Goal: Task Accomplishment & Management: Use online tool/utility

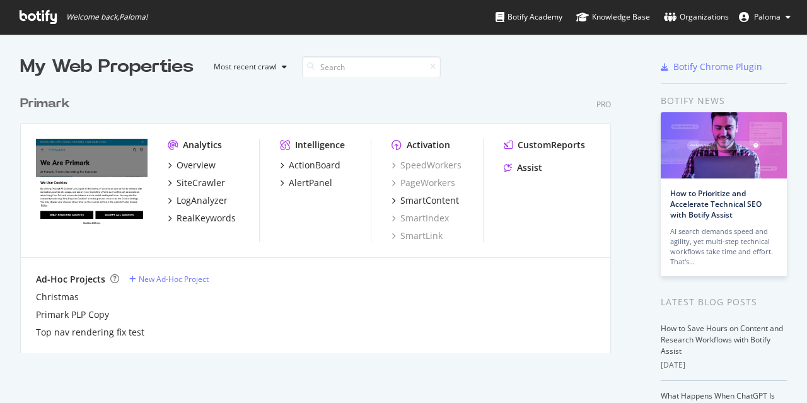
scroll to position [393, 787]
click at [213, 185] on div "SiteCrawler" at bounding box center [200, 182] width 49 height 13
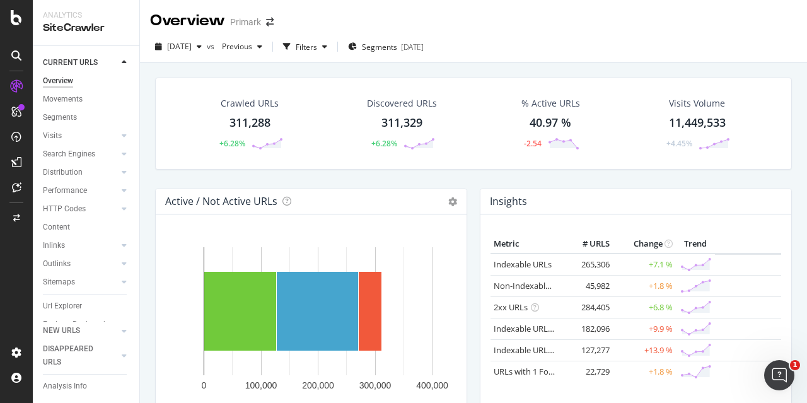
scroll to position [33, 0]
click at [71, 219] on link "Inlinks" at bounding box center [80, 225] width 75 height 13
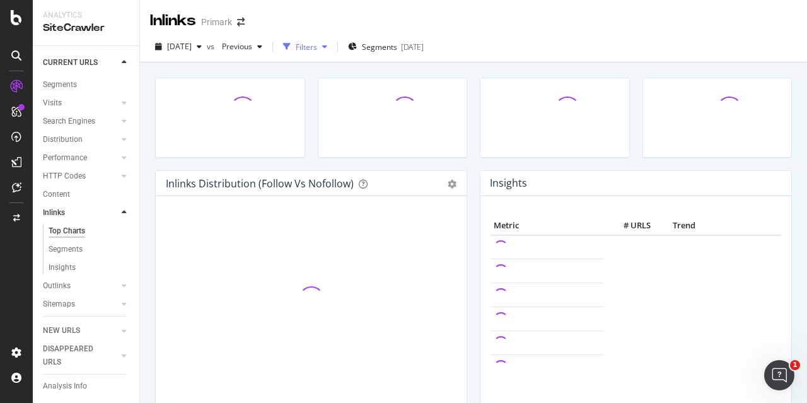
click at [328, 55] on div "Filters" at bounding box center [305, 46] width 54 height 19
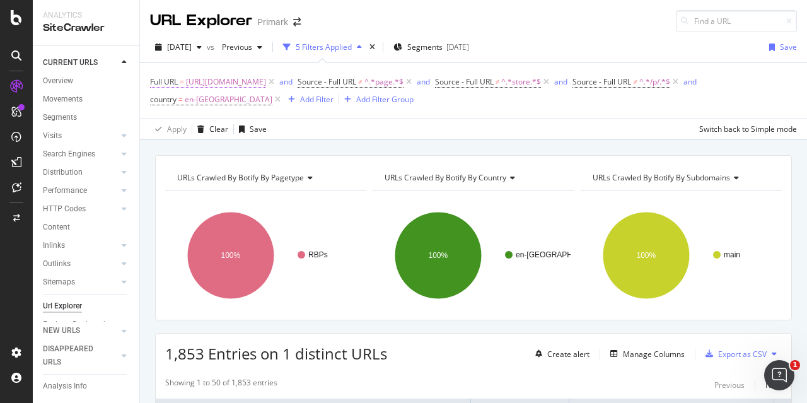
click at [266, 84] on span "[URL][DOMAIN_NAME]" at bounding box center [226, 82] width 80 height 18
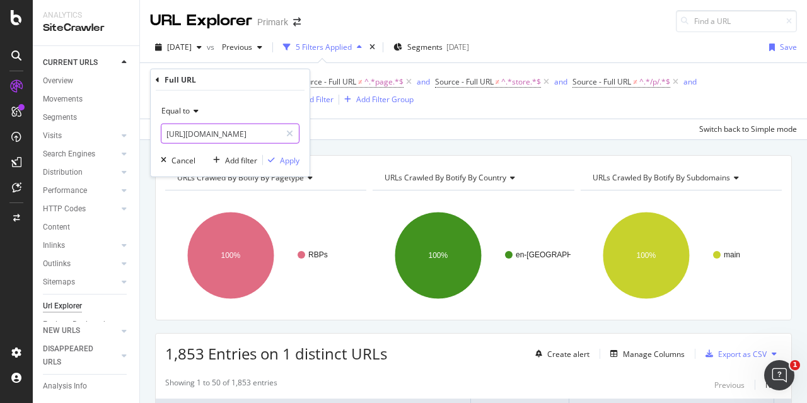
click at [222, 125] on input "https://www.primark.com/en-gb/r/collabs/pop-culture/food-and-drink" at bounding box center [220, 134] width 119 height 20
paste input "c/halloween/halloween-outfits"
type input "https://www.primark.com/en-gb/c/halloween/halloween-outfits"
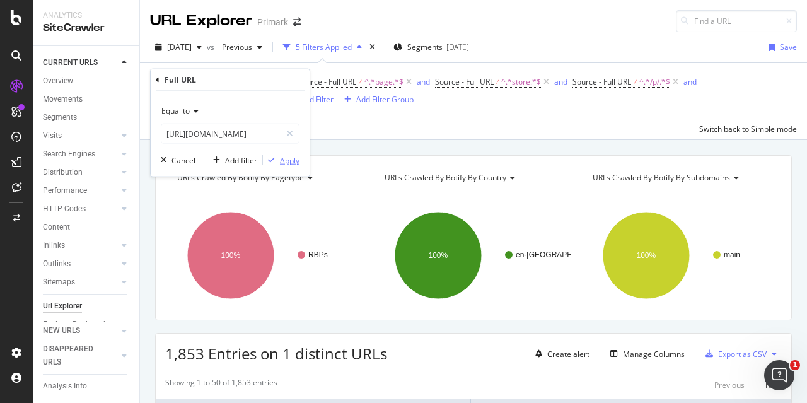
click at [289, 161] on div "Apply" at bounding box center [290, 159] width 20 height 11
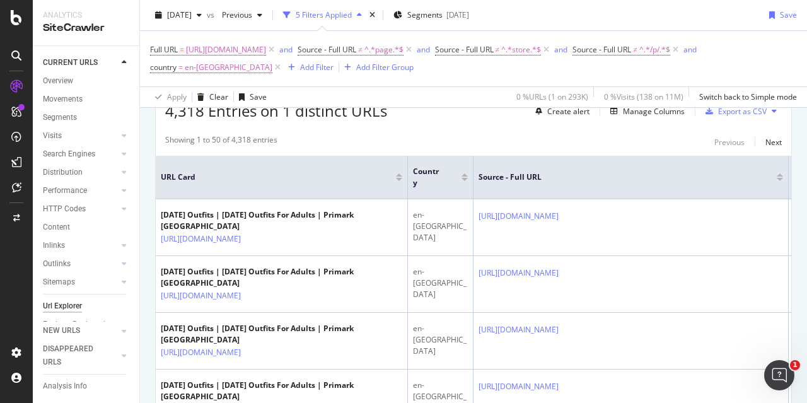
scroll to position [163, 0]
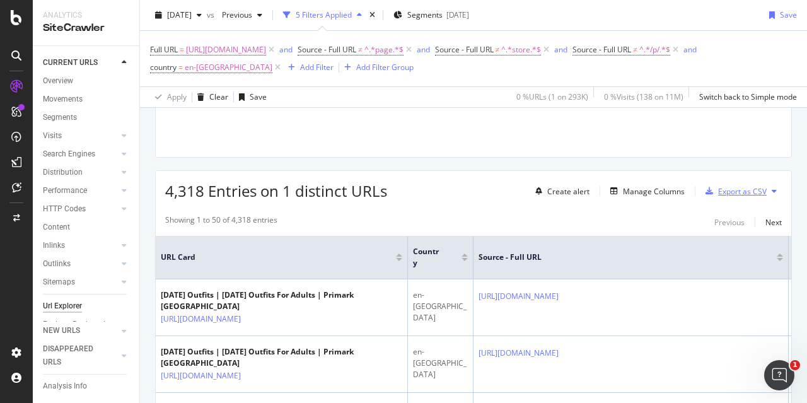
click at [721, 193] on div "Export as CSV" at bounding box center [742, 191] width 49 height 11
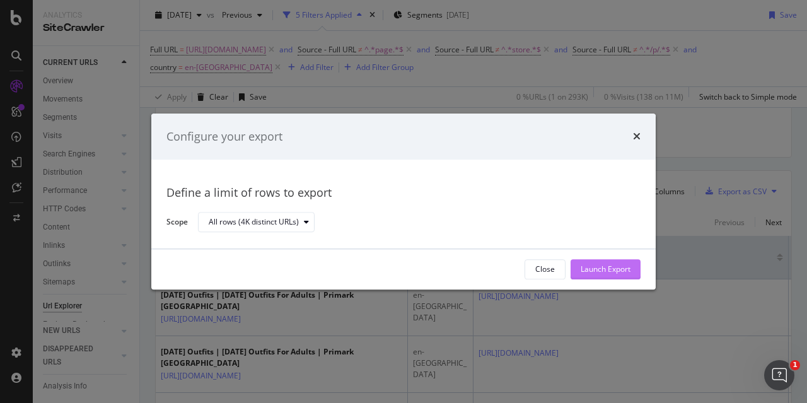
click at [602, 268] on div "Launch Export" at bounding box center [605, 269] width 50 height 11
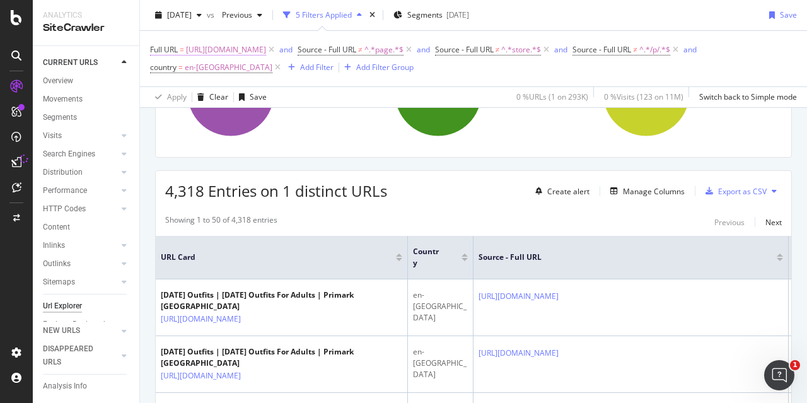
click at [266, 56] on span "https://www.primark.com/en-gb/c/halloween/halloween-outfits" at bounding box center [226, 50] width 80 height 18
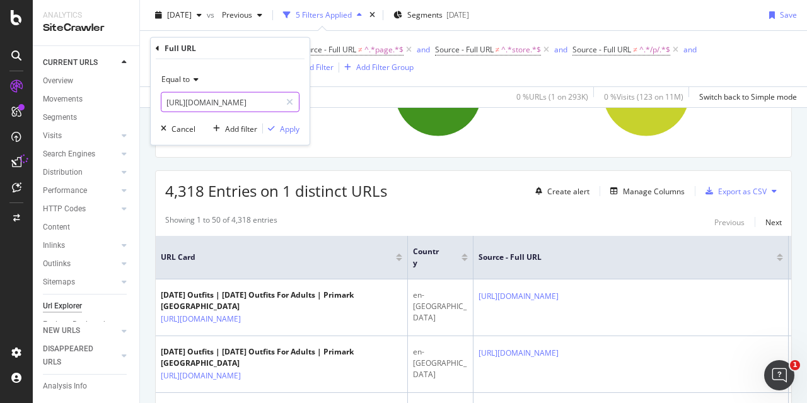
click at [243, 96] on input "https://www.primark.com/en-gb/c/halloween/halloween-outfits" at bounding box center [220, 102] width 119 height 20
paste input "collab"
type input "https://www.primark.com/en-gb/c/halloween/halloween-collabs"
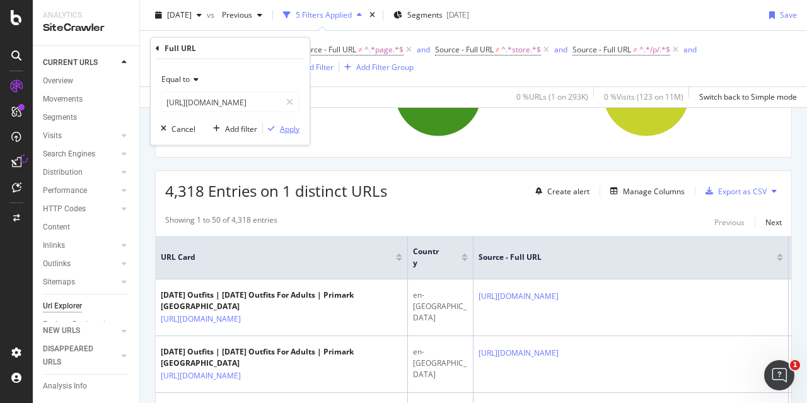
click at [284, 123] on div "Apply" at bounding box center [290, 128] width 20 height 11
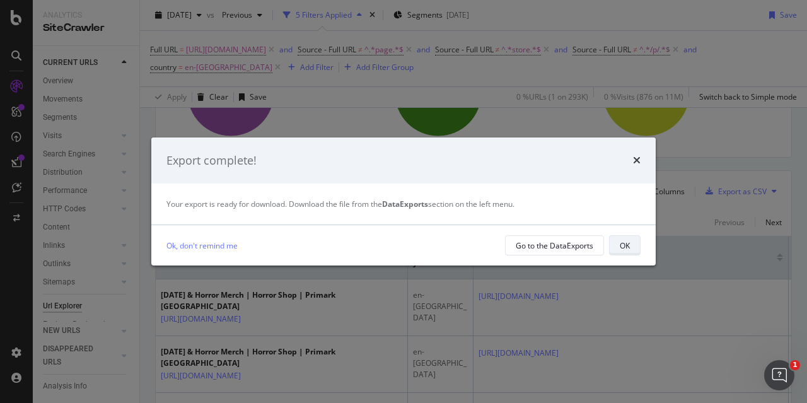
click at [621, 243] on div "OK" at bounding box center [624, 245] width 10 height 11
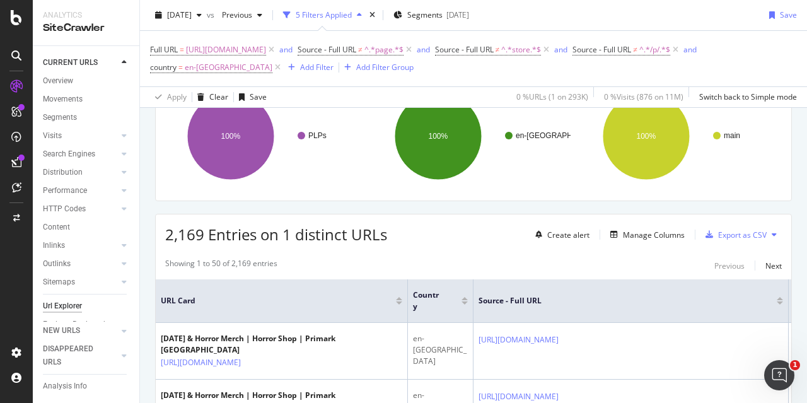
scroll to position [100, 0]
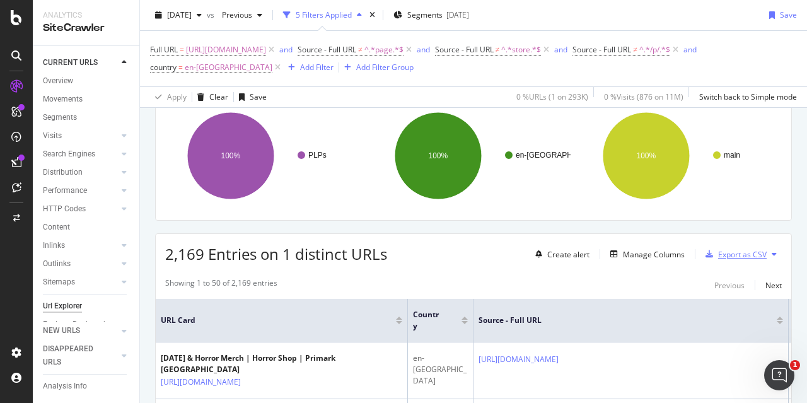
click at [723, 258] on div "Export as CSV" at bounding box center [742, 254] width 49 height 11
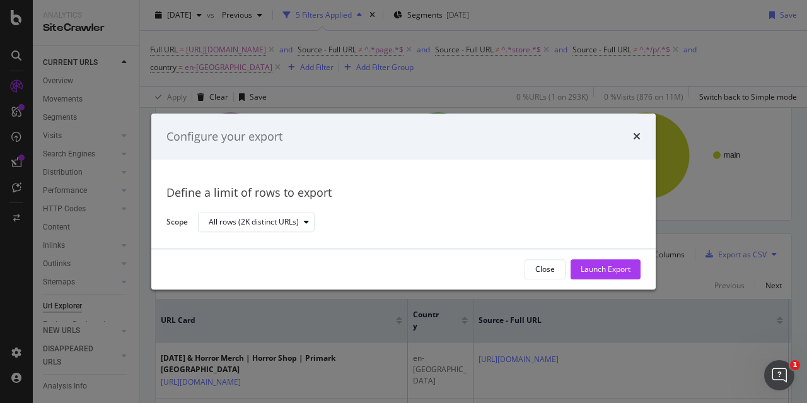
click at [619, 267] on div "Launch Export" at bounding box center [605, 269] width 50 height 11
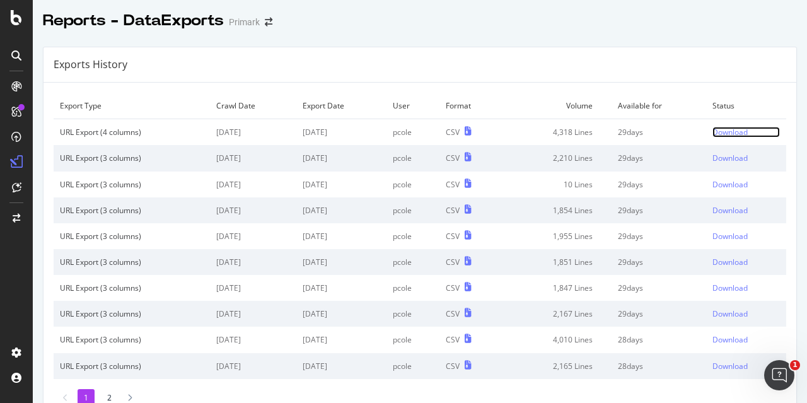
click at [719, 130] on div "Download" at bounding box center [729, 132] width 35 height 11
click at [712, 129] on div "Download" at bounding box center [729, 132] width 35 height 11
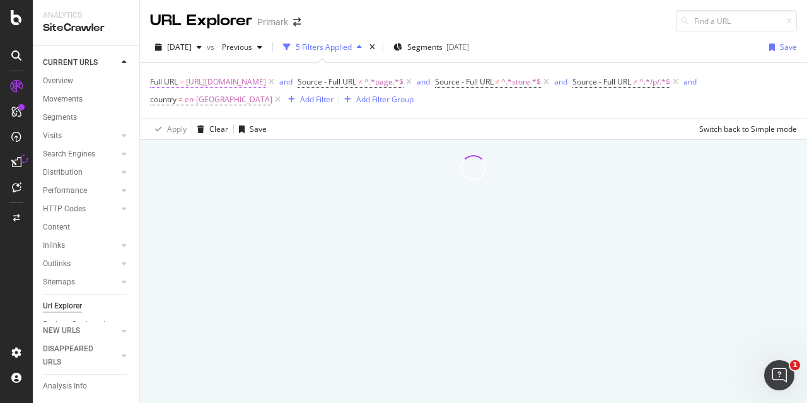
click at [266, 83] on span "https://www.primark.com/en-gb/r/collabs/pop-culture/food-and-drink" at bounding box center [226, 82] width 80 height 18
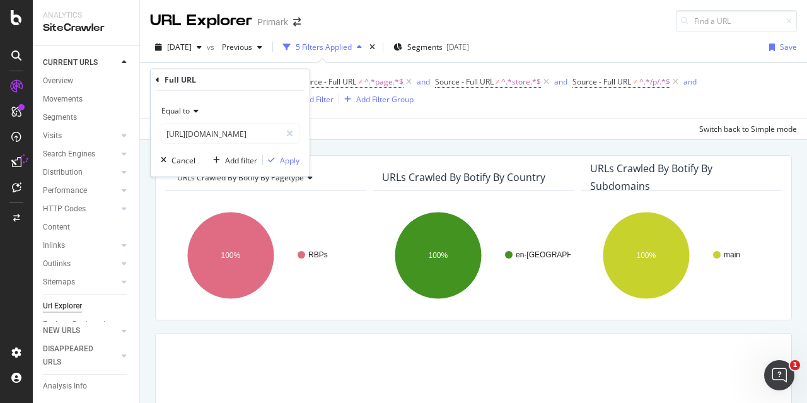
click at [266, 86] on span "https://www.primark.com/en-gb/r/collabs/pop-culture/food-and-drink" at bounding box center [226, 82] width 80 height 18
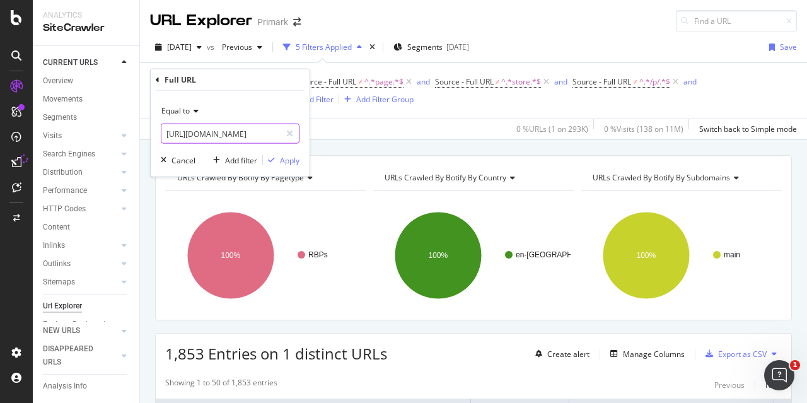
click at [221, 127] on input "https://www.primark.com/en-gb/r/collabs/pop-culture/food-and-drink" at bounding box center [220, 134] width 119 height 20
paste input "c/halloween/halloween-pyjamas"
type input "https://www.primark.com/en-gb/c/halloween/halloween-pyjamas"
click at [282, 163] on div "Apply" at bounding box center [290, 159] width 20 height 11
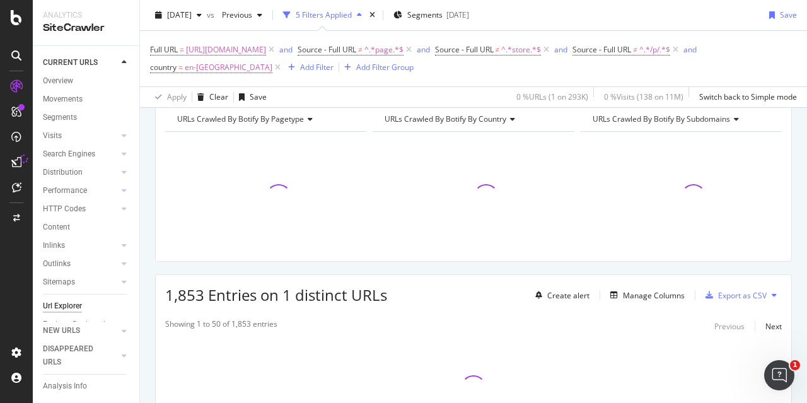
scroll to position [126, 0]
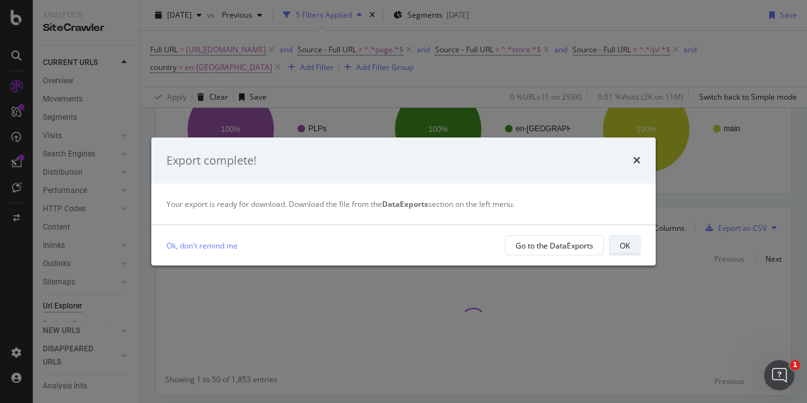
click at [628, 243] on div "OK" at bounding box center [624, 245] width 10 height 11
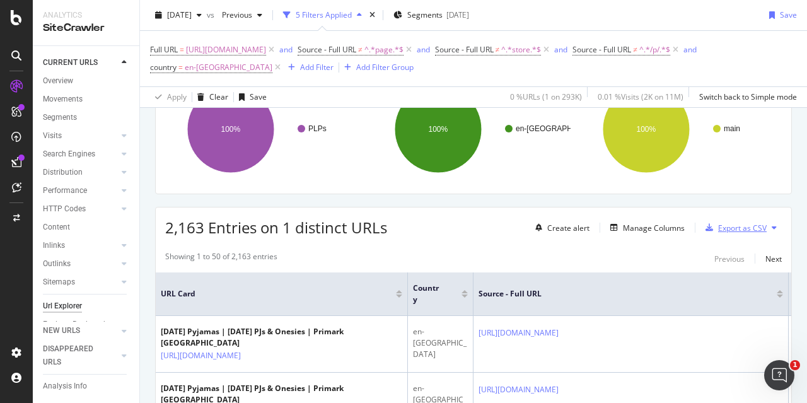
click at [718, 228] on div "Export as CSV" at bounding box center [742, 227] width 49 height 11
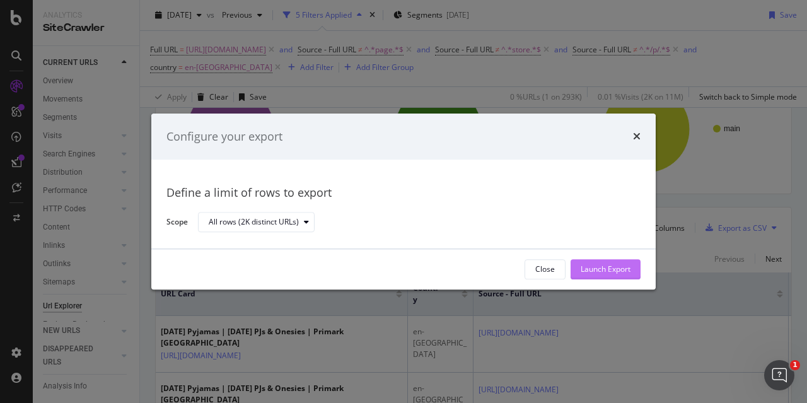
click at [615, 268] on div "Launch Export" at bounding box center [605, 269] width 50 height 11
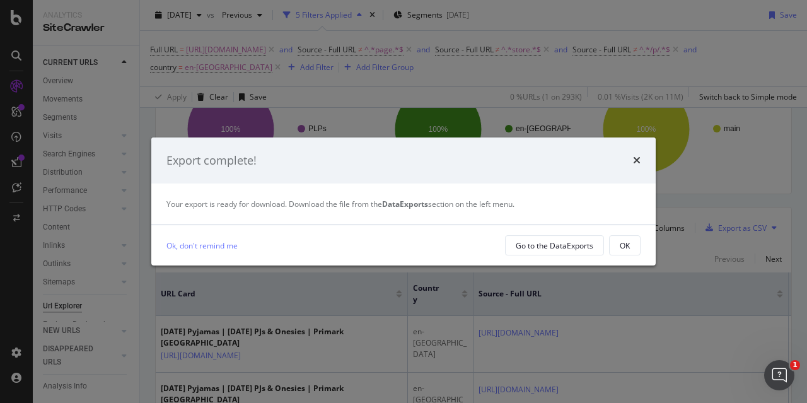
click at [644, 154] on div "Export complete!" at bounding box center [403, 160] width 504 height 47
click at [635, 160] on icon "times" at bounding box center [637, 160] width 8 height 10
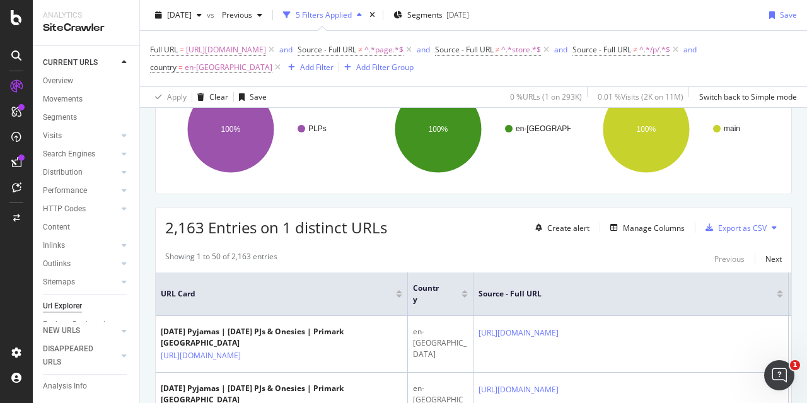
click at [266, 45] on span "https://www.primark.com/en-gb/c/halloween/halloween-pyjamas" at bounding box center [226, 50] width 80 height 18
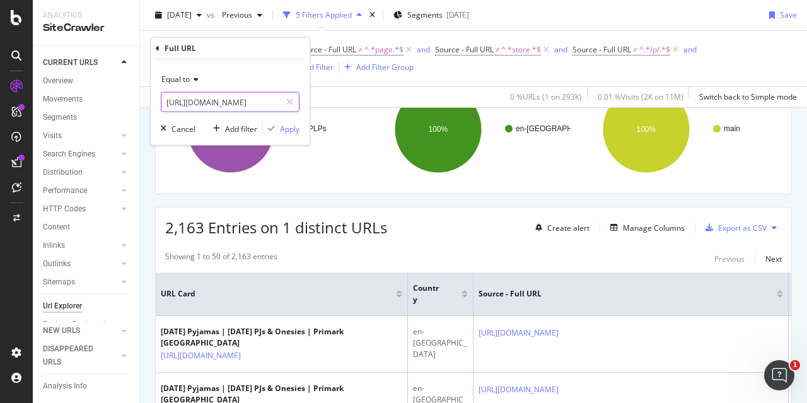
click at [218, 110] on input "https://www.primark.com/en-gb/c/halloween/halloween-pyjamas" at bounding box center [220, 102] width 119 height 20
paste input "r/home/seasonal-and-gifting/autumn-home-decor"
type input "https://www.primark.com/en-gb/r/home/seasonal-and-gifting/autumn-home-decor"
click at [292, 129] on div "Apply" at bounding box center [290, 128] width 20 height 11
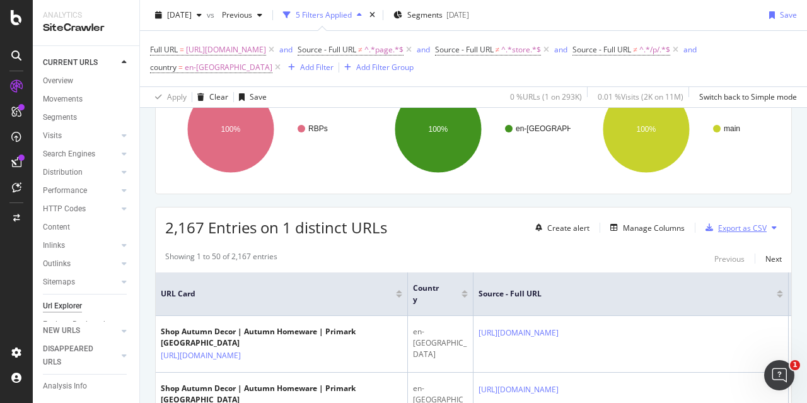
click at [729, 225] on div "Export as CSV" at bounding box center [742, 227] width 49 height 11
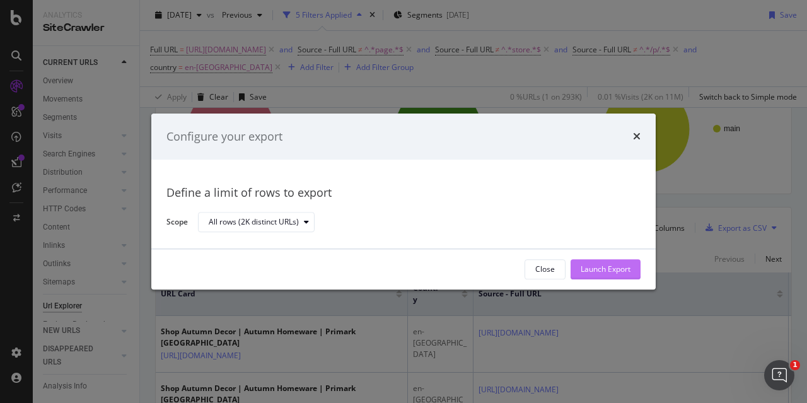
click at [589, 274] on div "Launch Export" at bounding box center [605, 269] width 50 height 11
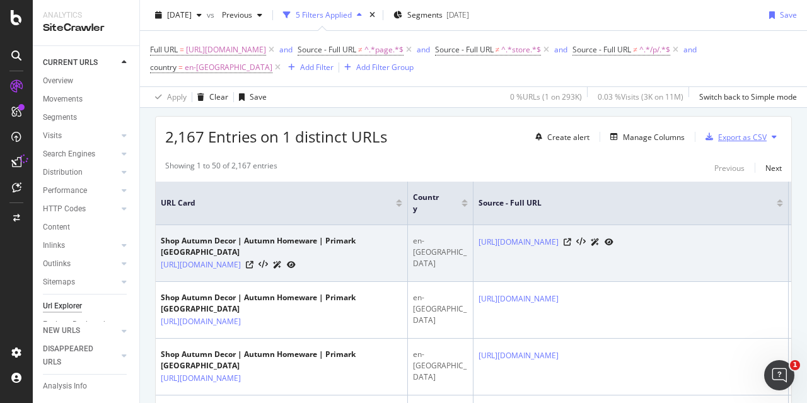
scroll to position [280, 0]
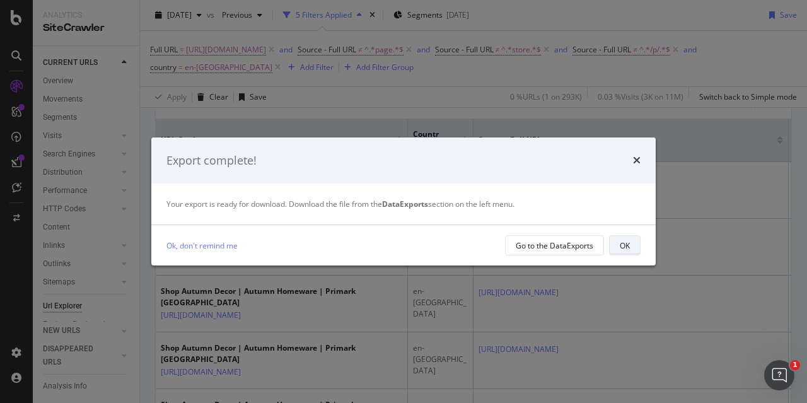
click at [628, 247] on div "OK" at bounding box center [624, 245] width 10 height 11
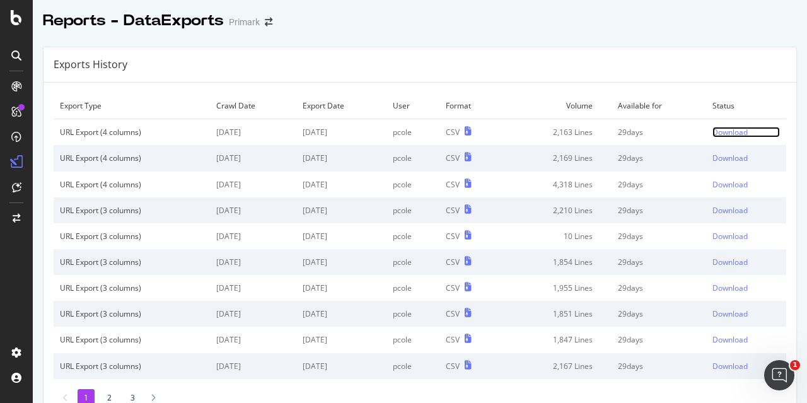
click at [717, 129] on div "Download" at bounding box center [729, 132] width 35 height 11
click at [728, 133] on div "Download" at bounding box center [729, 132] width 35 height 11
